Goal: Communication & Community: Participate in discussion

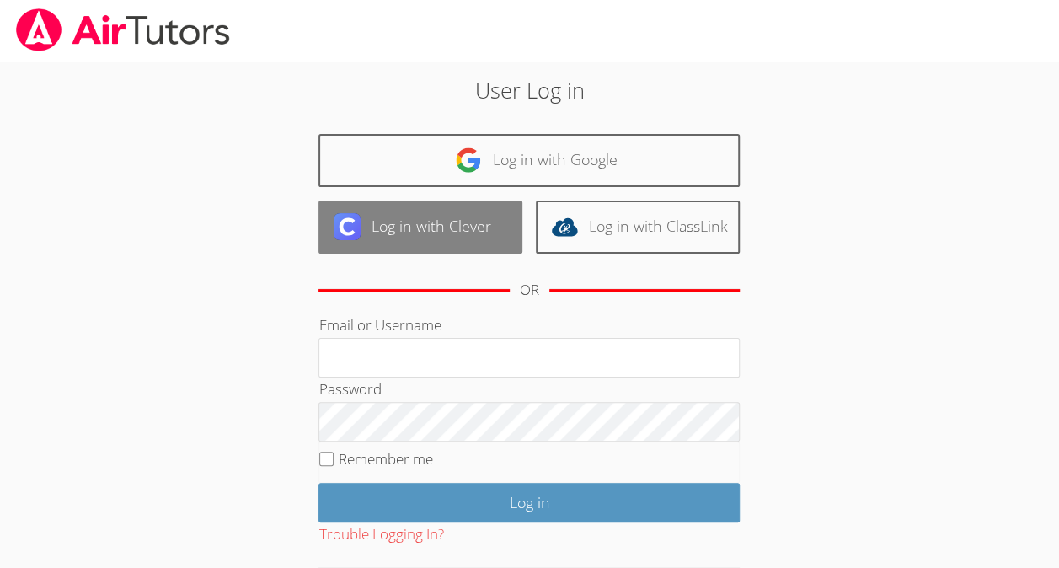
click at [409, 226] on link "Log in with Clever" at bounding box center [420, 226] width 204 height 53
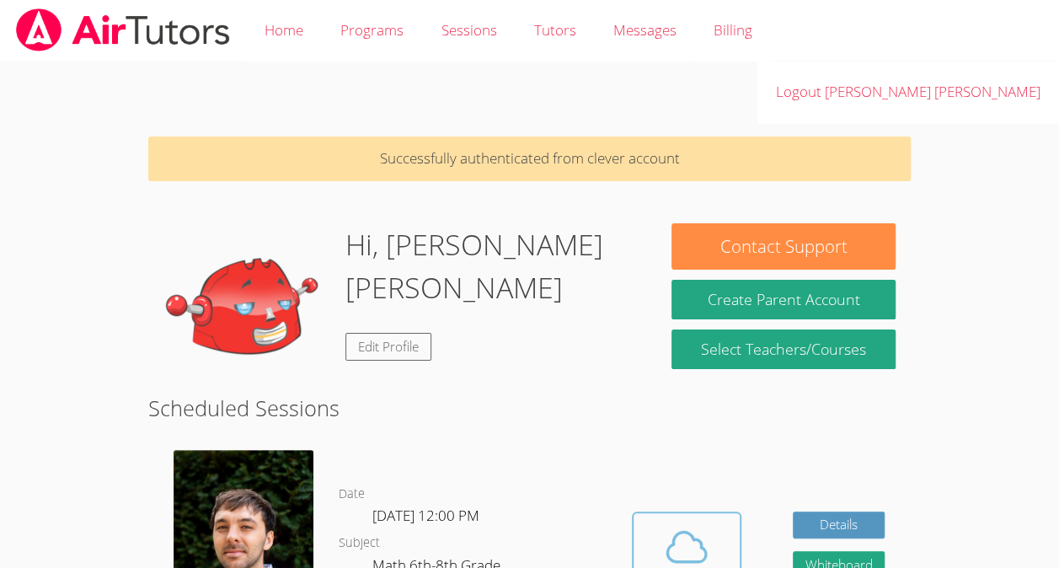
click at [684, 531] on icon at bounding box center [686, 545] width 39 height 29
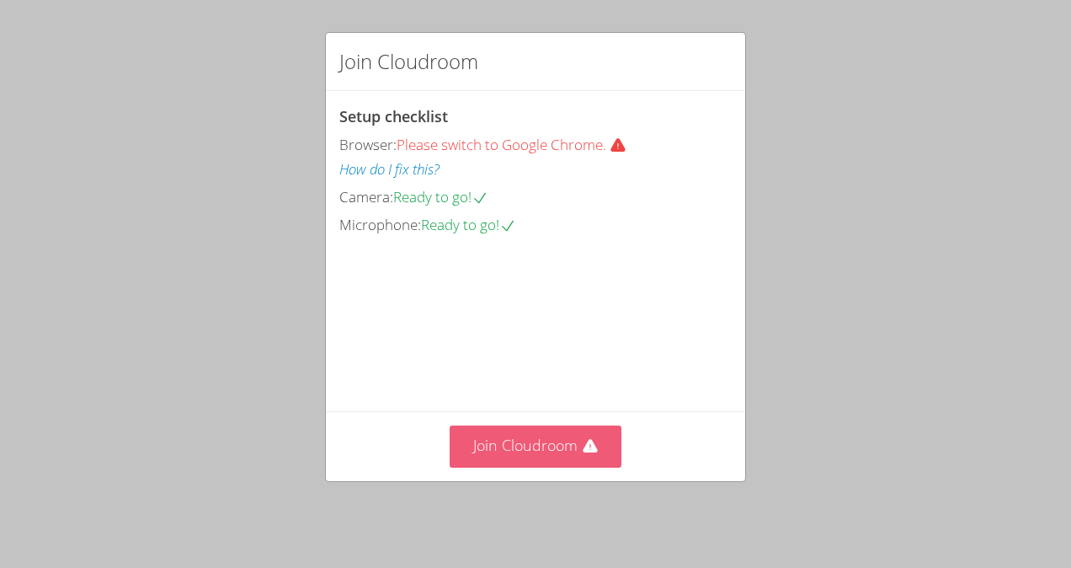
click at [491, 456] on button "Join Cloudroom" at bounding box center [536, 445] width 173 height 41
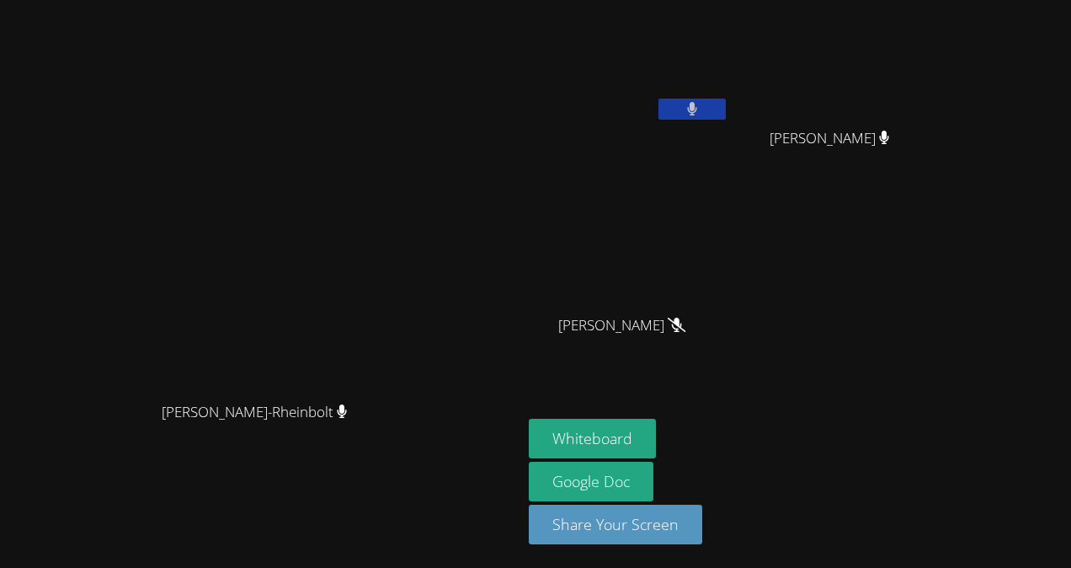
click at [729, 84] on video at bounding box center [629, 63] width 200 height 113
click at [729, 97] on video at bounding box center [629, 63] width 200 height 113
click at [726, 99] on button at bounding box center [692, 109] width 67 height 21
click at [726, 108] on button at bounding box center [692, 109] width 67 height 21
click at [697, 108] on icon at bounding box center [692, 109] width 10 height 14
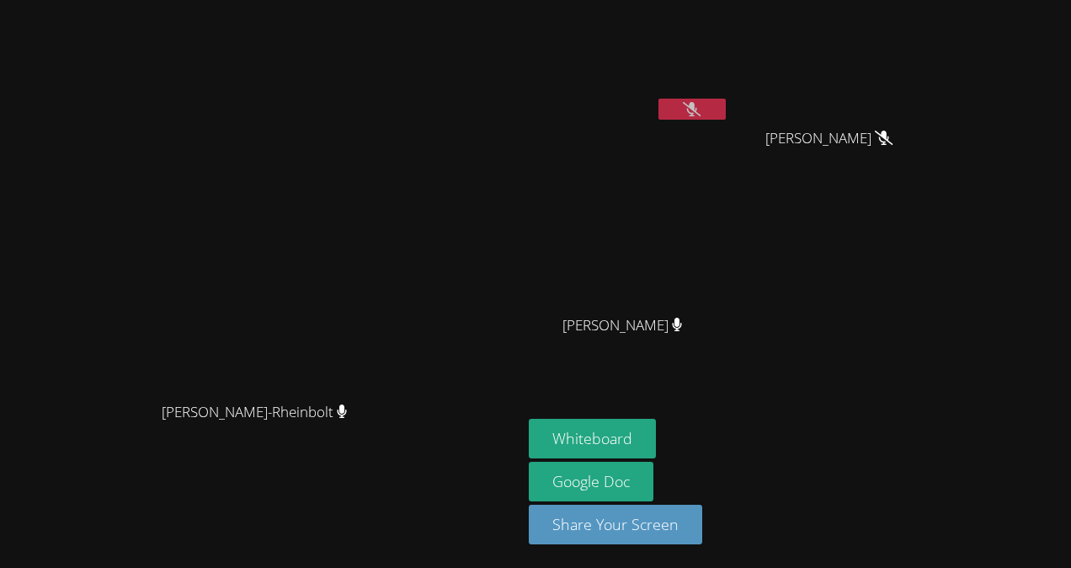
click at [701, 113] on icon at bounding box center [692, 109] width 18 height 14
click at [726, 99] on button at bounding box center [692, 109] width 67 height 21
click at [729, 58] on video at bounding box center [629, 63] width 200 height 113
click at [726, 99] on button at bounding box center [692, 109] width 67 height 21
click at [726, 115] on button at bounding box center [692, 109] width 67 height 21
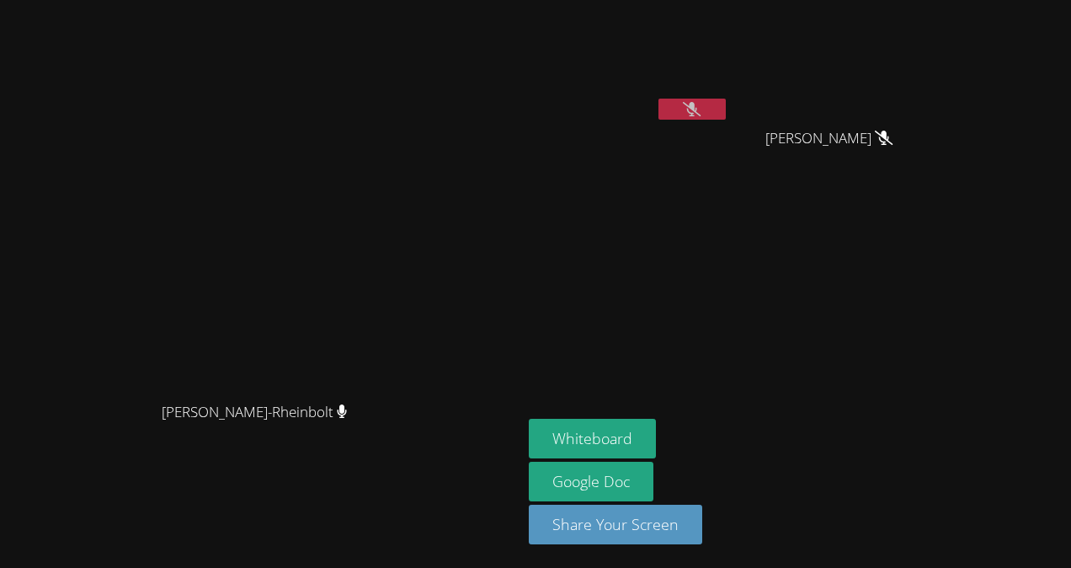
click at [701, 115] on icon at bounding box center [692, 109] width 18 height 14
click at [697, 112] on icon at bounding box center [692, 109] width 10 height 14
click at [701, 112] on icon at bounding box center [692, 109] width 18 height 14
click at [697, 112] on icon at bounding box center [692, 109] width 10 height 14
click at [656, 423] on button "Whiteboard" at bounding box center [592, 439] width 127 height 40
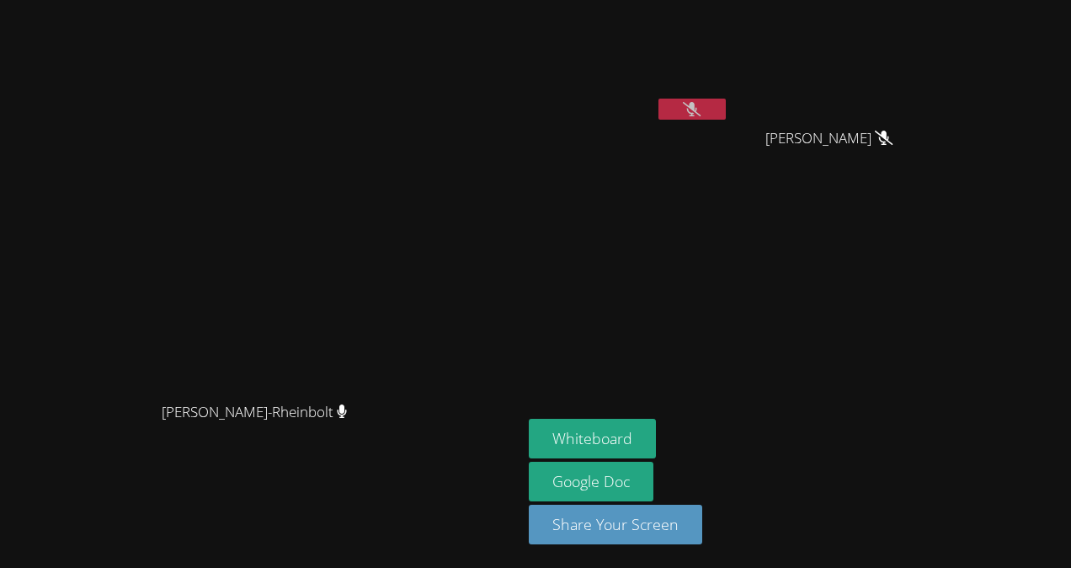
click at [701, 104] on icon at bounding box center [692, 109] width 18 height 14
click at [726, 115] on button at bounding box center [692, 109] width 67 height 21
click at [726, 104] on button at bounding box center [692, 109] width 67 height 21
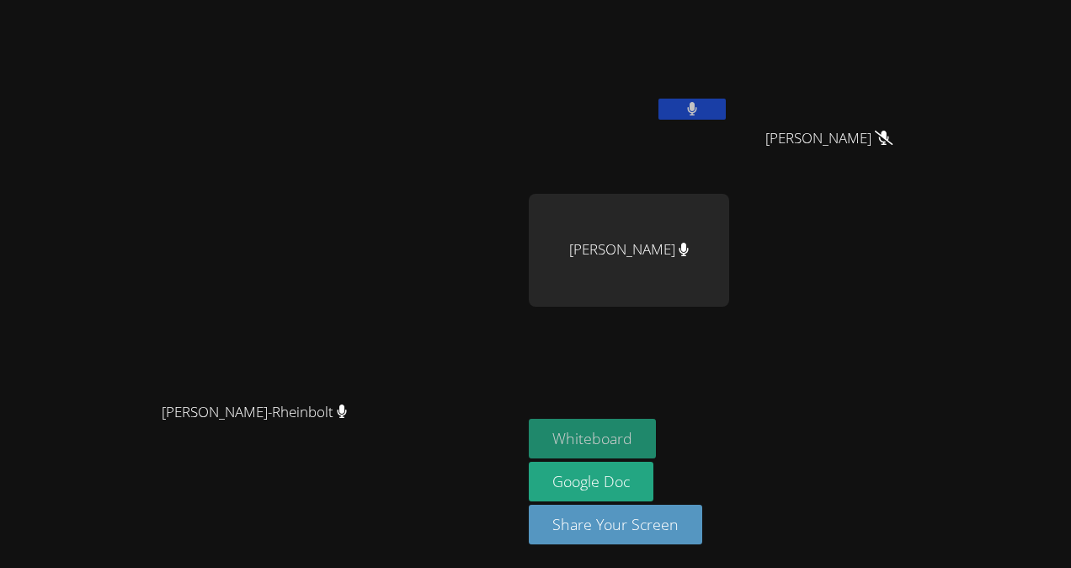
click at [656, 441] on button "Whiteboard" at bounding box center [592, 439] width 127 height 40
click at [729, 95] on video at bounding box center [629, 63] width 200 height 113
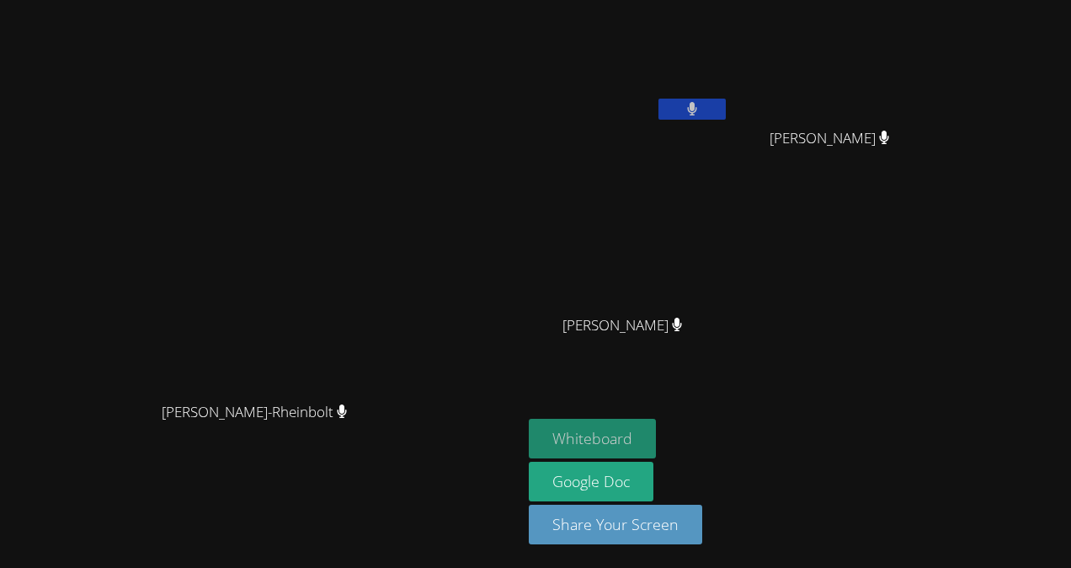
click at [656, 440] on button "Whiteboard" at bounding box center [592, 439] width 127 height 40
click at [726, 105] on button at bounding box center [692, 109] width 67 height 21
click at [726, 99] on button at bounding box center [692, 109] width 67 height 21
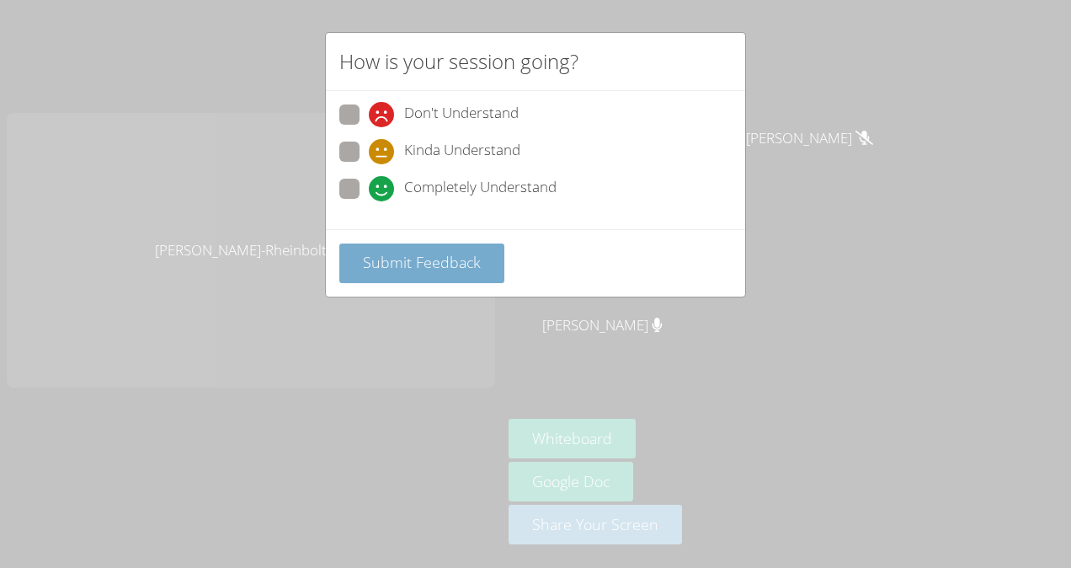
click at [424, 254] on span "Submit Feedback" at bounding box center [422, 262] width 118 height 20
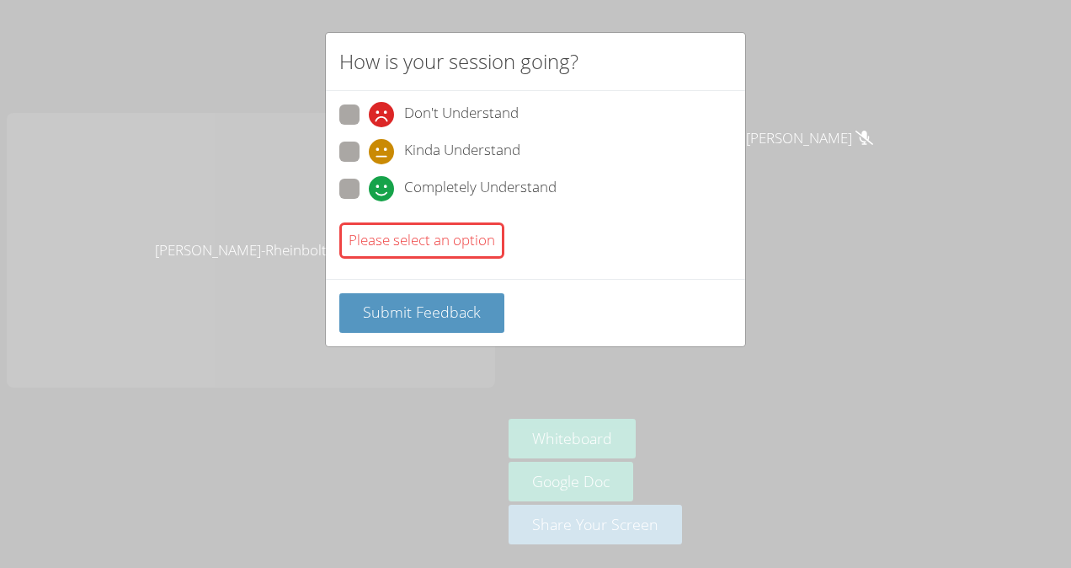
click at [369, 201] on span at bounding box center [369, 201] width 0 height 0
click at [369, 191] on input "Completely Understand" at bounding box center [376, 186] width 14 height 14
radio input "true"
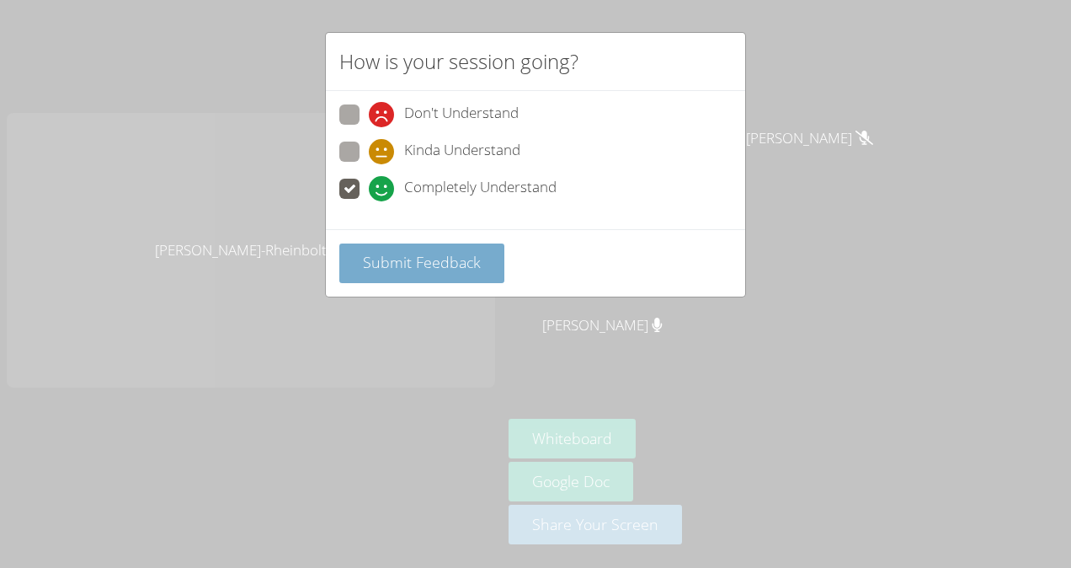
click at [426, 263] on span "Submit Feedback" at bounding box center [422, 262] width 118 height 20
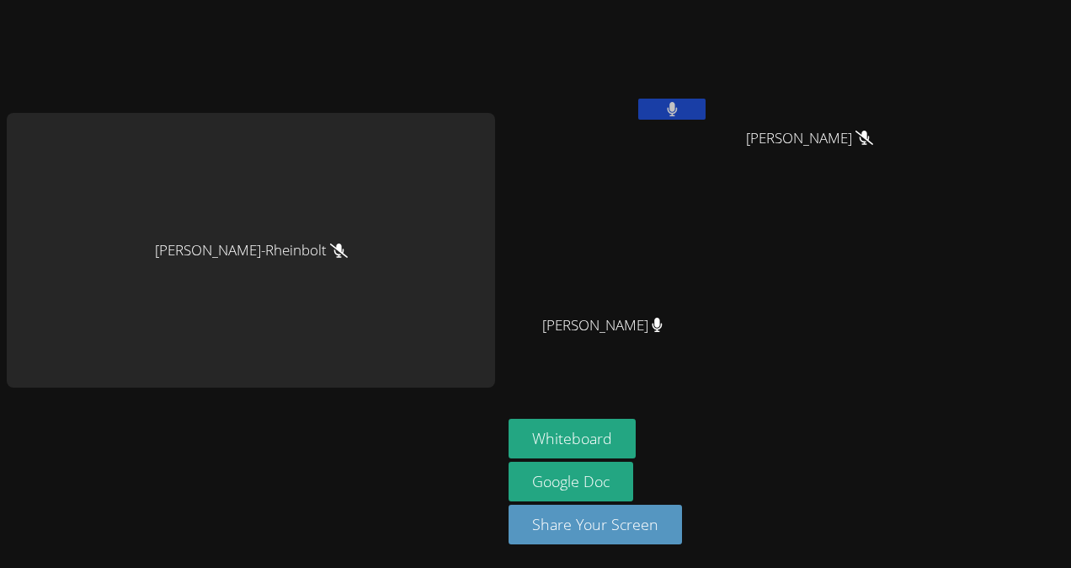
click at [686, 108] on button at bounding box center [671, 109] width 67 height 21
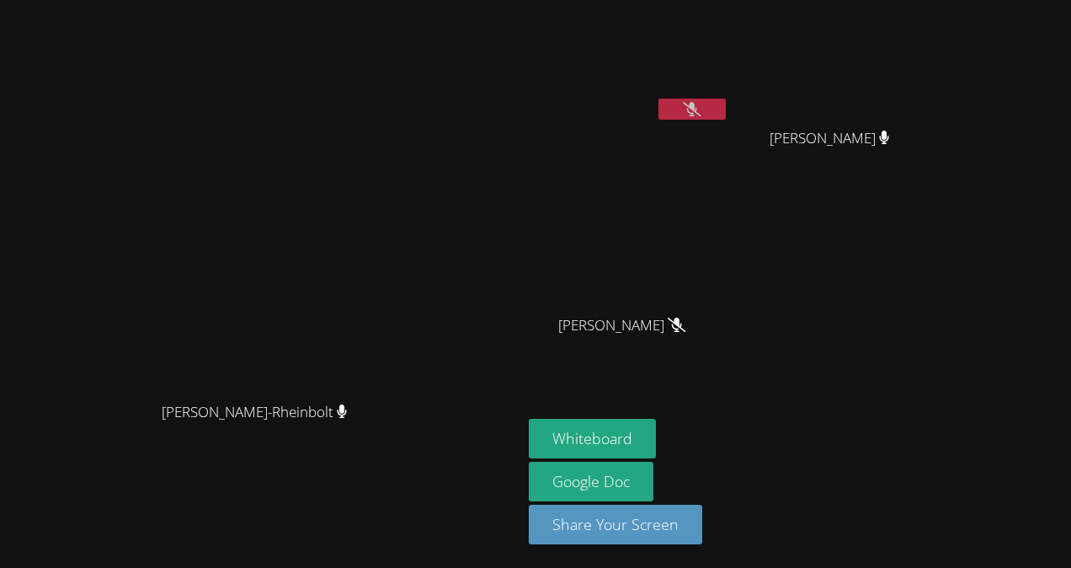
click at [729, 93] on video at bounding box center [629, 63] width 200 height 113
click at [701, 102] on icon at bounding box center [692, 109] width 18 height 14
